Goal: Information Seeking & Learning: Check status

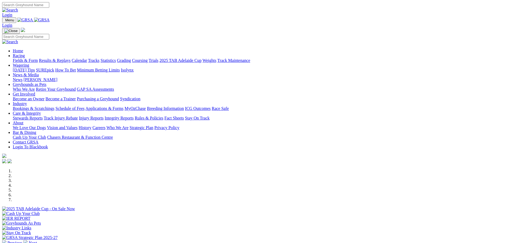
click at [43, 116] on link "Stewards Reports" at bounding box center [28, 118] width 30 height 5
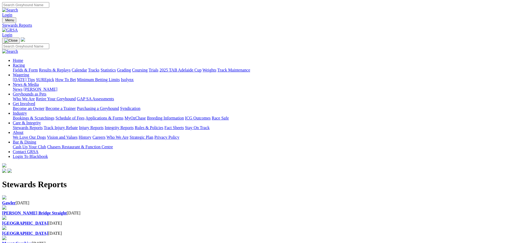
click at [16, 200] on b "Gawler" at bounding box center [9, 202] width 14 height 5
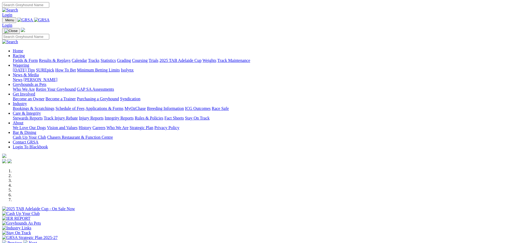
click at [71, 58] on link "Results & Replays" at bounding box center [55, 60] width 32 height 5
